Goal: Transaction & Acquisition: Purchase product/service

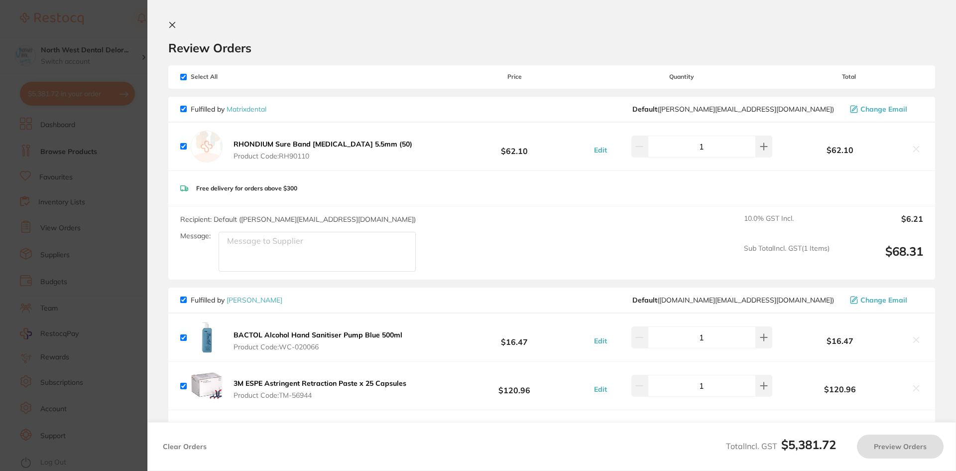
scroll to position [1495, 0]
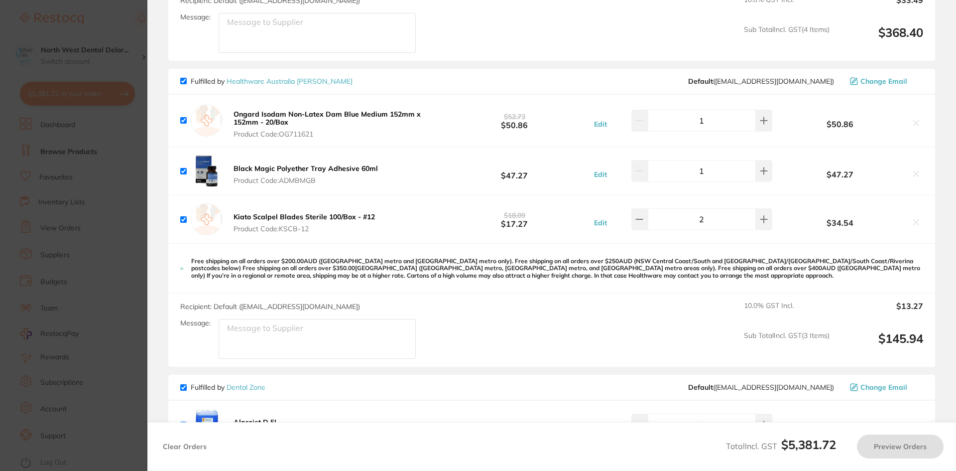
checkbox input "true"
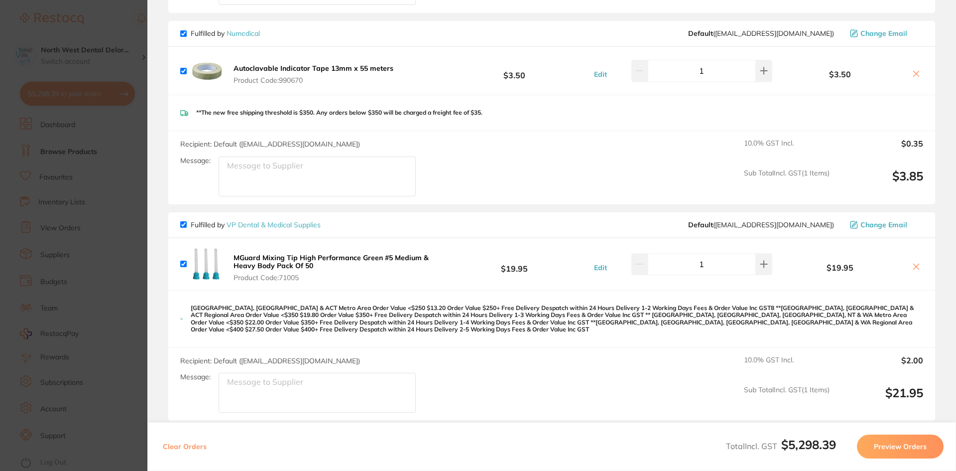
scroll to position [1993, 0]
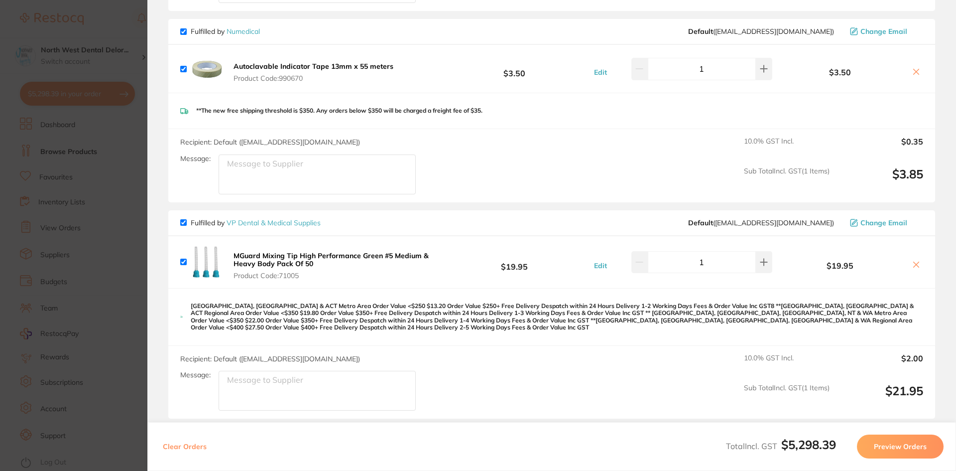
click at [135, 34] on section "Update RRP Set your pre negotiated price for this item. Item Agreed RRP (excl. …" at bounding box center [478, 235] width 956 height 471
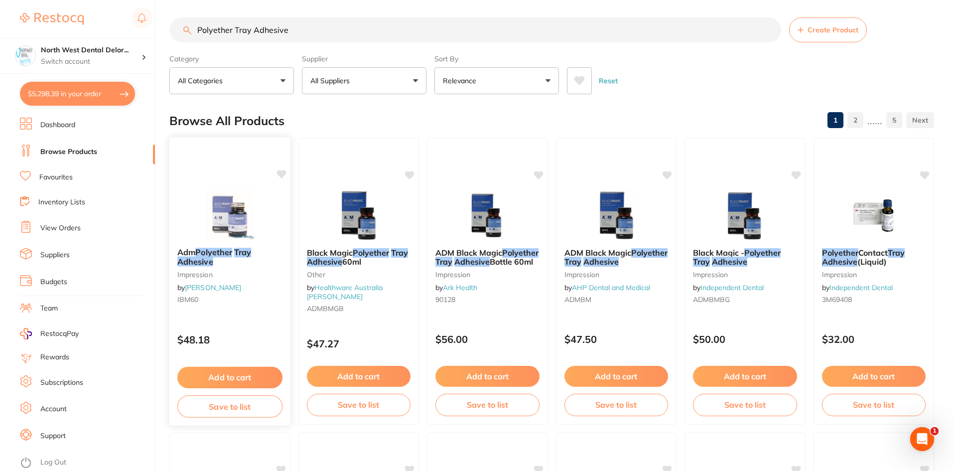
scroll to position [0, 0]
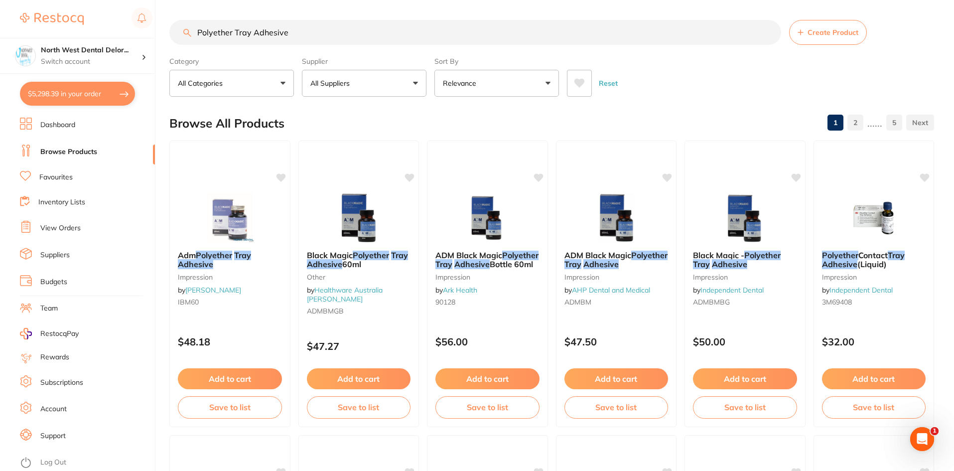
drag, startPoint x: 292, startPoint y: 33, endPoint x: 165, endPoint y: 34, distance: 127.0
click at [165, 34] on div "$5,298.39 North West Dental Delor... Switch account Longford Smileco North West…" at bounding box center [477, 235] width 954 height 471
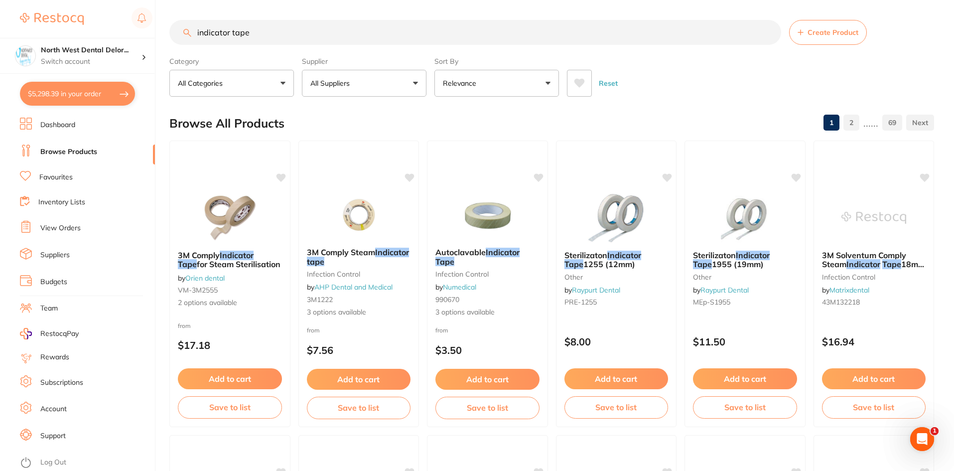
click at [336, 82] on p "All Suppliers" at bounding box center [331, 83] width 43 height 10
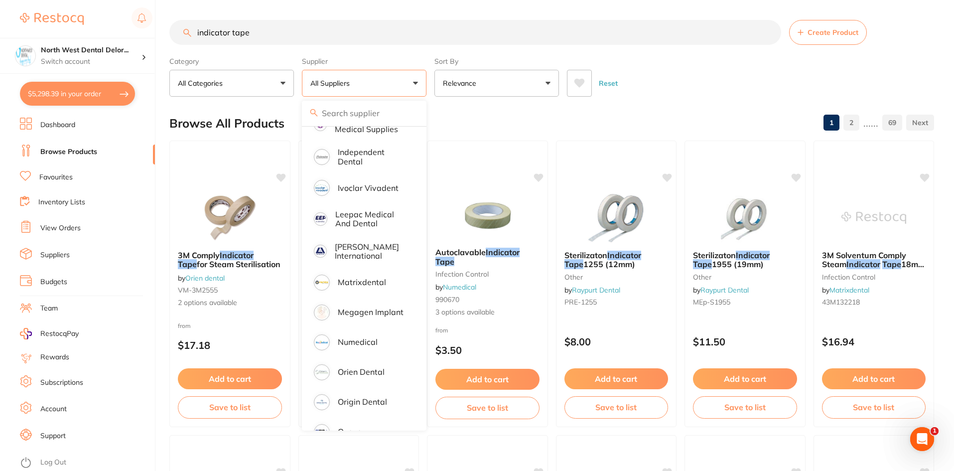
scroll to position [547, 0]
click at [365, 395] on p "Origin Dental" at bounding box center [362, 399] width 49 height 9
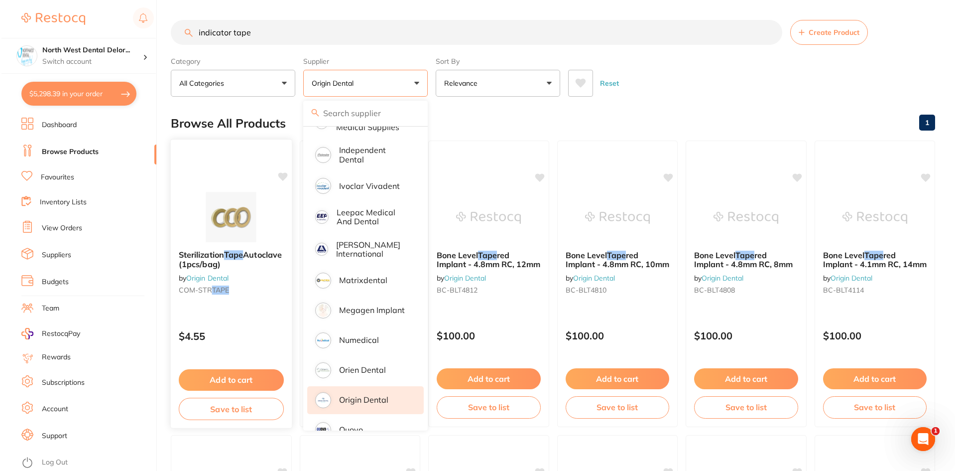
scroll to position [0, 0]
click at [501, 113] on div "Browse All Products 1" at bounding box center [551, 123] width 765 height 33
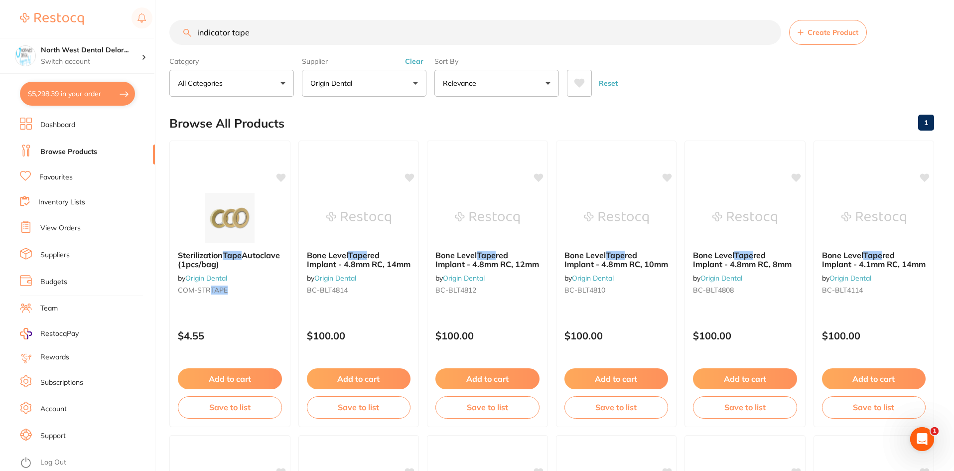
click at [808, 85] on div "Reset" at bounding box center [746, 79] width 359 height 35
click at [61, 90] on button "$5,298.39 in your order" at bounding box center [77, 94] width 115 height 24
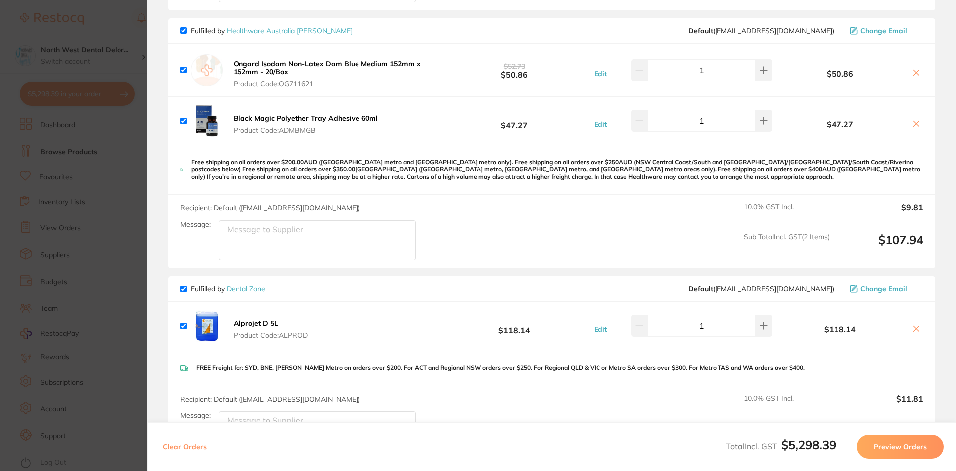
scroll to position [1544, 0]
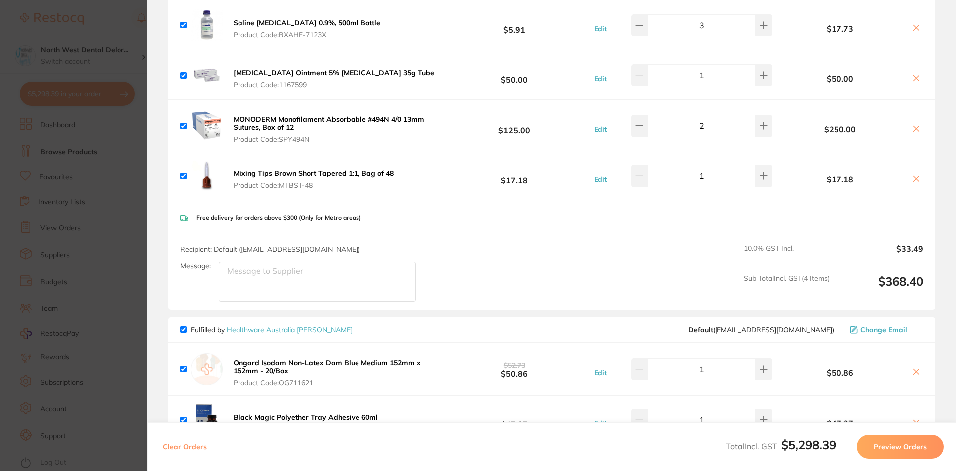
click at [120, 32] on section "Update RRP Set your pre negotiated price for this item. Item Agreed RRP (excl. …" at bounding box center [478, 235] width 956 height 471
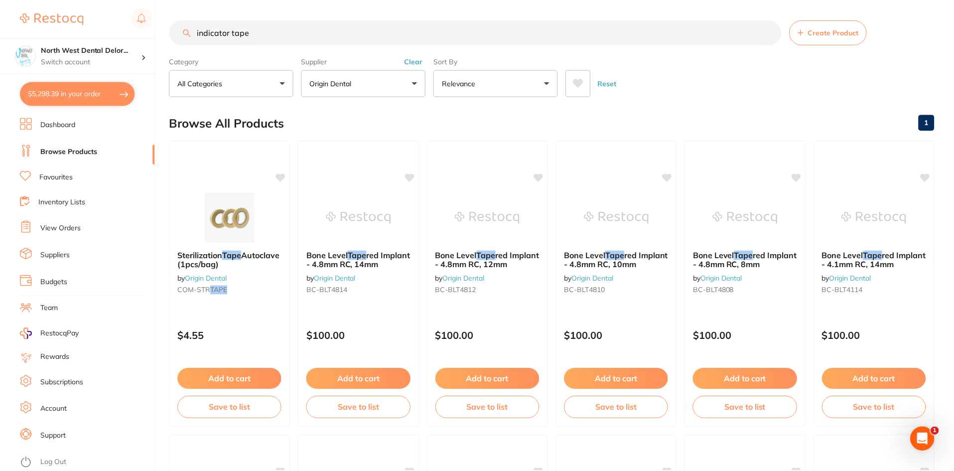
scroll to position [0, 0]
drag, startPoint x: 242, startPoint y: 28, endPoint x: 181, endPoint y: 23, distance: 61.5
click at [180, 23] on input "indicator tape" at bounding box center [475, 31] width 612 height 25
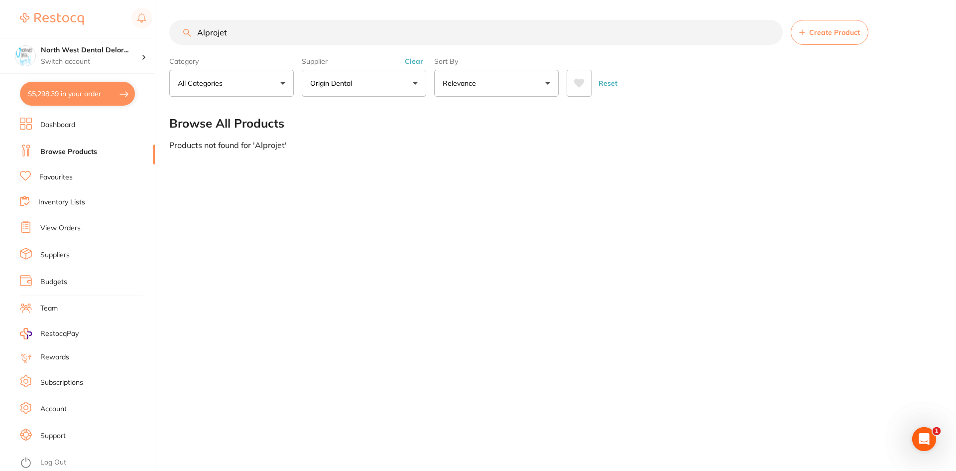
scroll to position [70, 0]
type input "Alprojet"
click at [330, 79] on p "Origin Dental" at bounding box center [333, 83] width 46 height 10
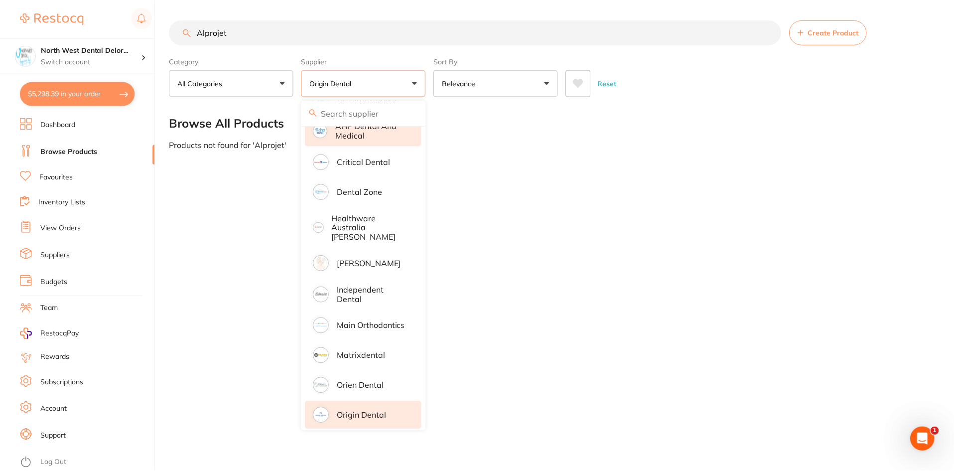
scroll to position [0, 0]
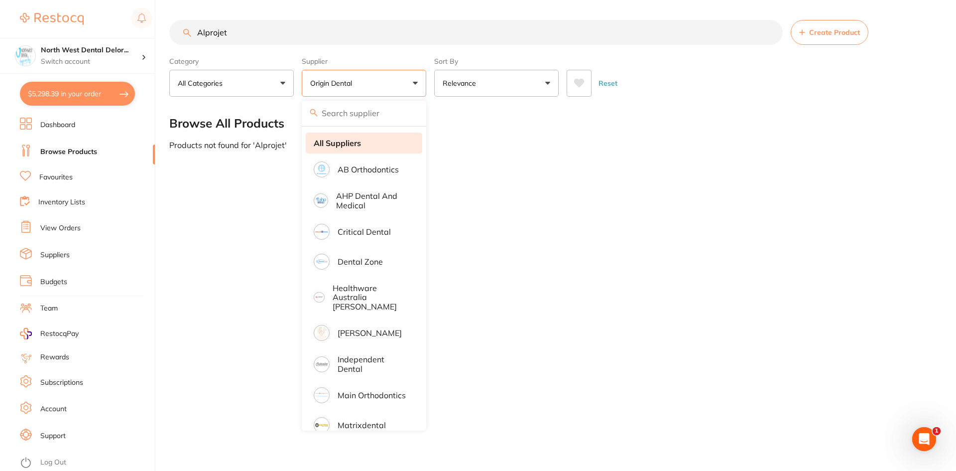
click at [358, 153] on li "All Suppliers" at bounding box center [364, 143] width 117 height 21
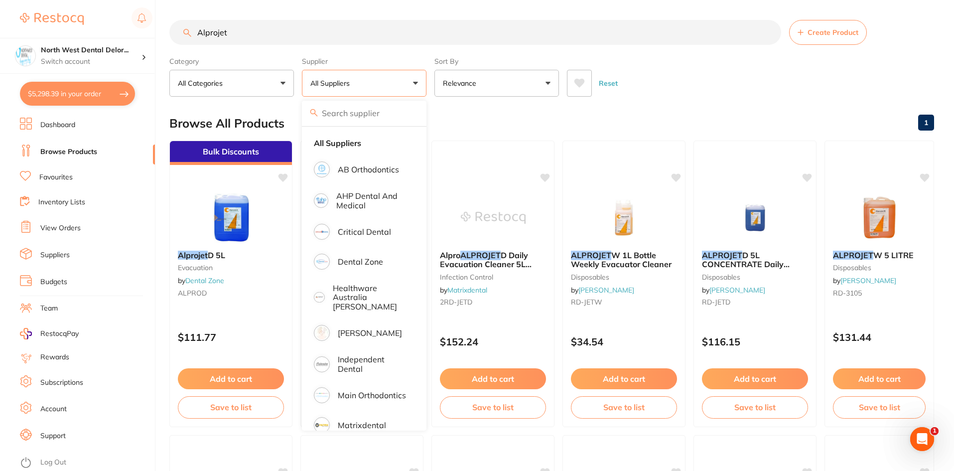
click at [532, 107] on div "Browse All Products 1" at bounding box center [551, 123] width 765 height 33
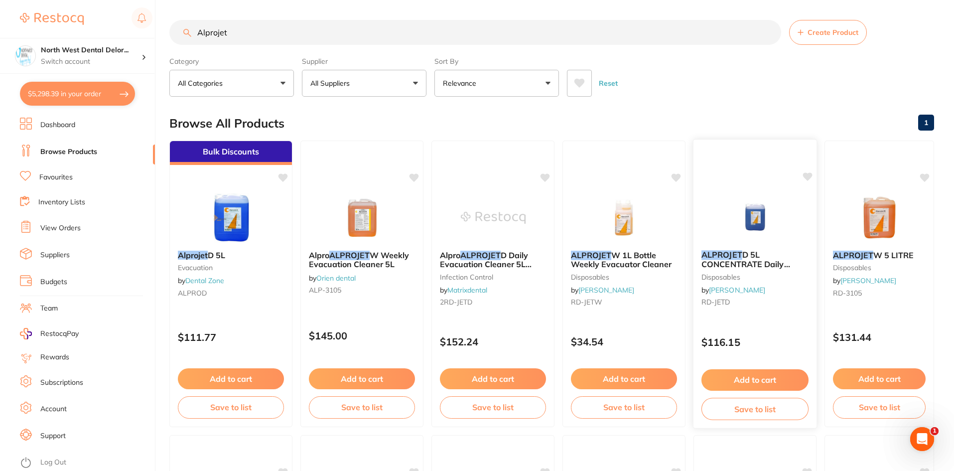
click at [769, 380] on button "Add to cart" at bounding box center [754, 379] width 107 height 21
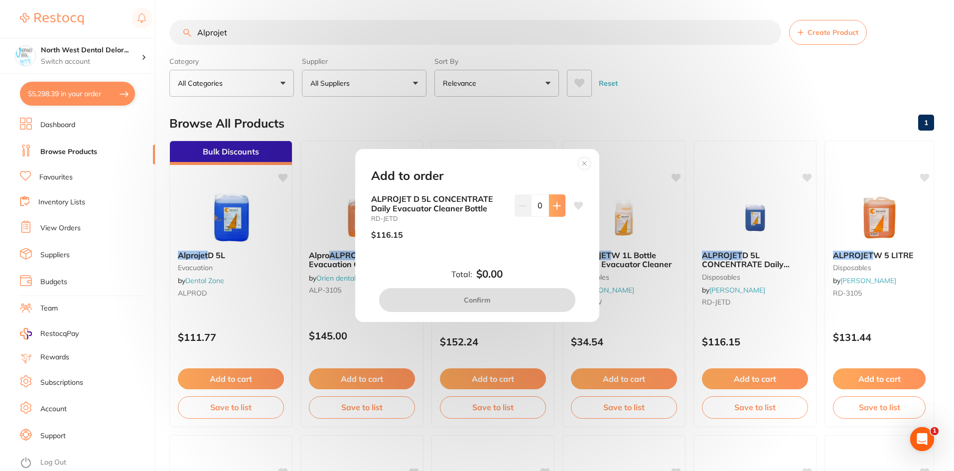
click at [549, 205] on button at bounding box center [557, 205] width 16 height 22
type input "1"
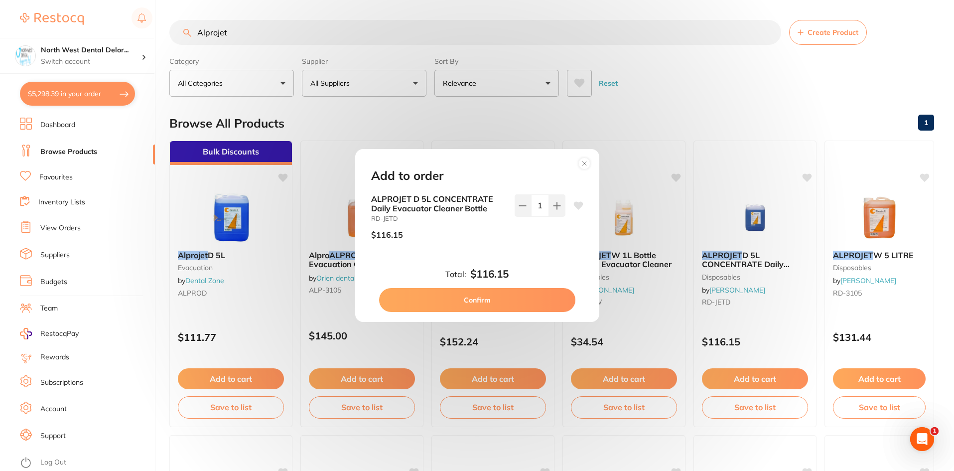
click at [481, 301] on button "Confirm" at bounding box center [477, 300] width 196 height 24
checkbox input "false"
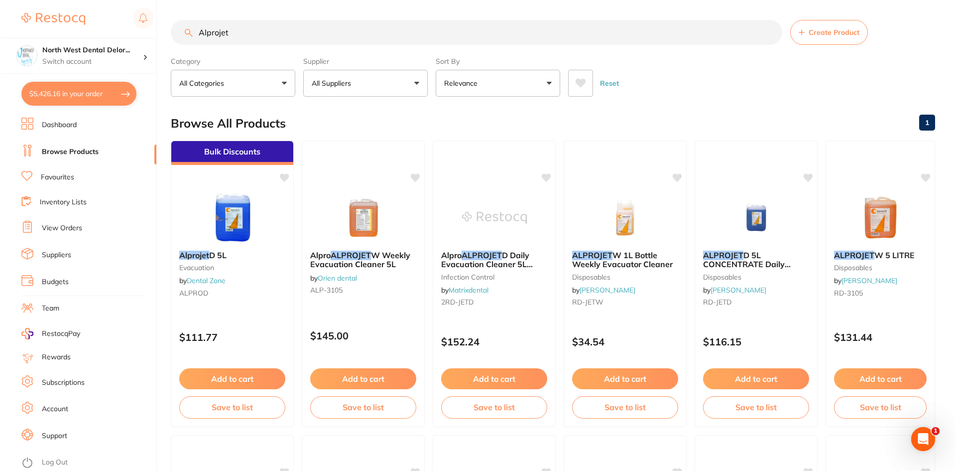
scroll to position [1298, 0]
click at [61, 92] on button "$5,426.16 in your order" at bounding box center [77, 94] width 115 height 24
checkbox input "true"
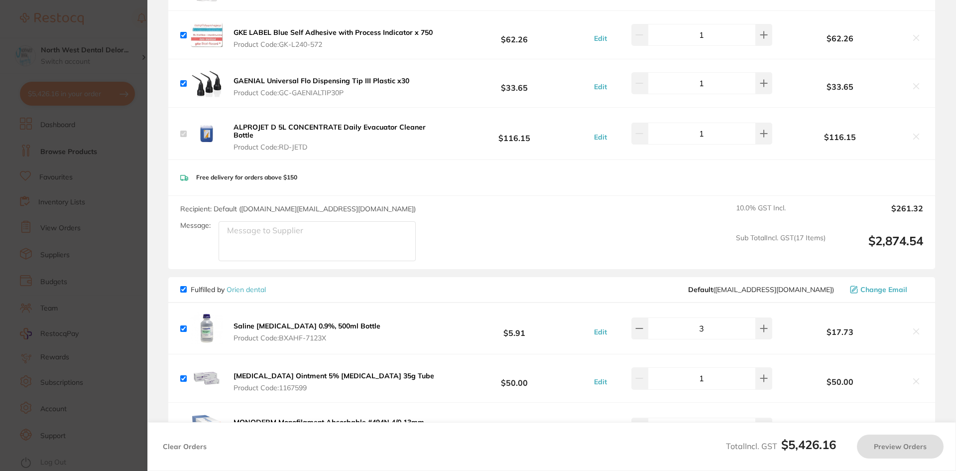
checkbox input "false"
checkbox input "true"
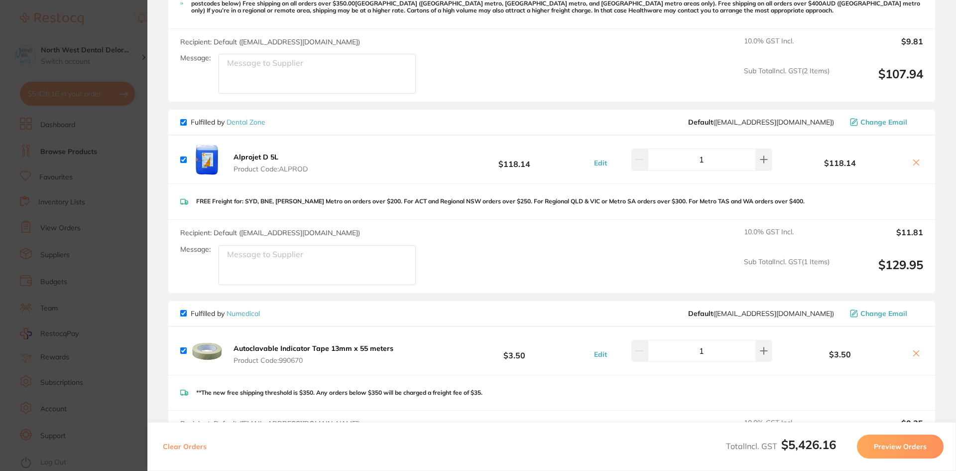
scroll to position [1764, 0]
click at [913, 158] on icon at bounding box center [917, 162] width 8 height 8
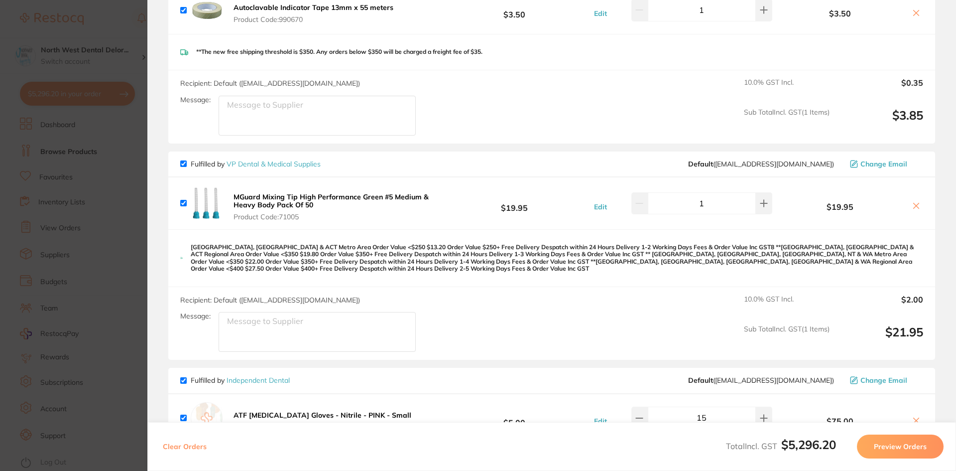
scroll to position [1913, 0]
checkbox input "true"
click at [112, 17] on section "Update RRP Set your pre negotiated price for this item. Item Agreed RRP (excl. …" at bounding box center [478, 235] width 956 height 471
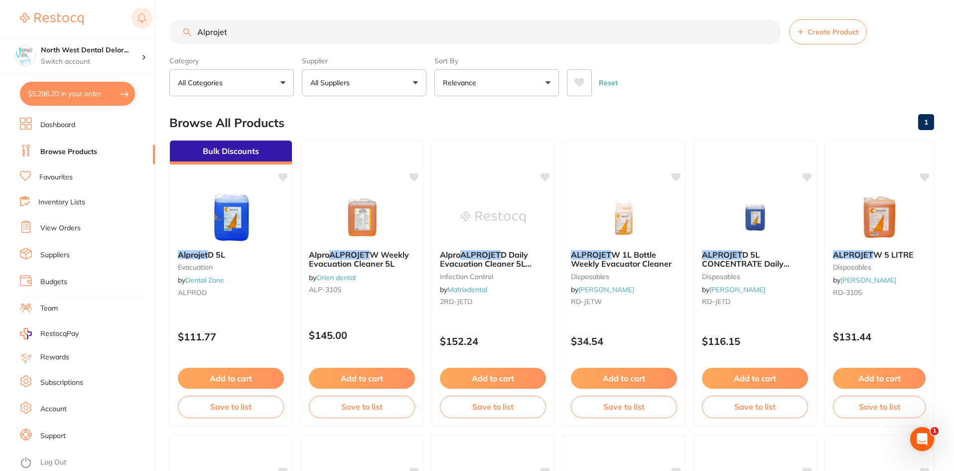
drag, startPoint x: 246, startPoint y: 32, endPoint x: 139, endPoint y: 18, distance: 107.5
click at [139, 18] on div "$5,296.20 North West Dental Delor... Switch account Longford Smileco North West…" at bounding box center [477, 235] width 954 height 471
type input "green mixing tips"
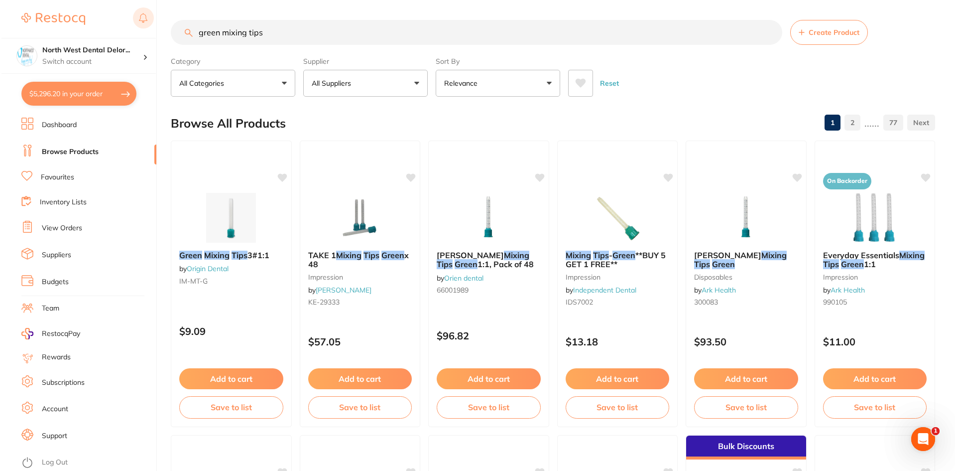
scroll to position [0, 0]
click at [72, 90] on button "$5,296.20 in your order" at bounding box center [77, 94] width 115 height 24
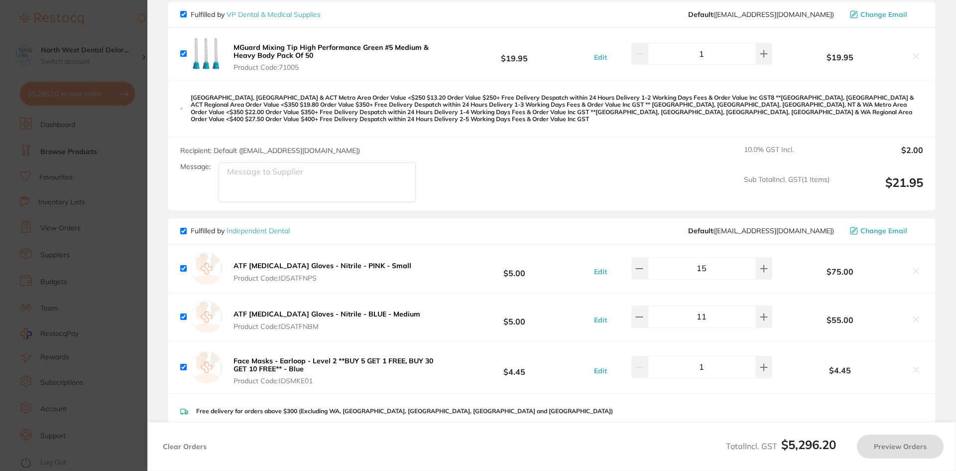
scroll to position [2063, 0]
click at [761, 363] on icon at bounding box center [764, 366] width 6 height 6
type input "2"
